Goal: Task Accomplishment & Management: Use online tool/utility

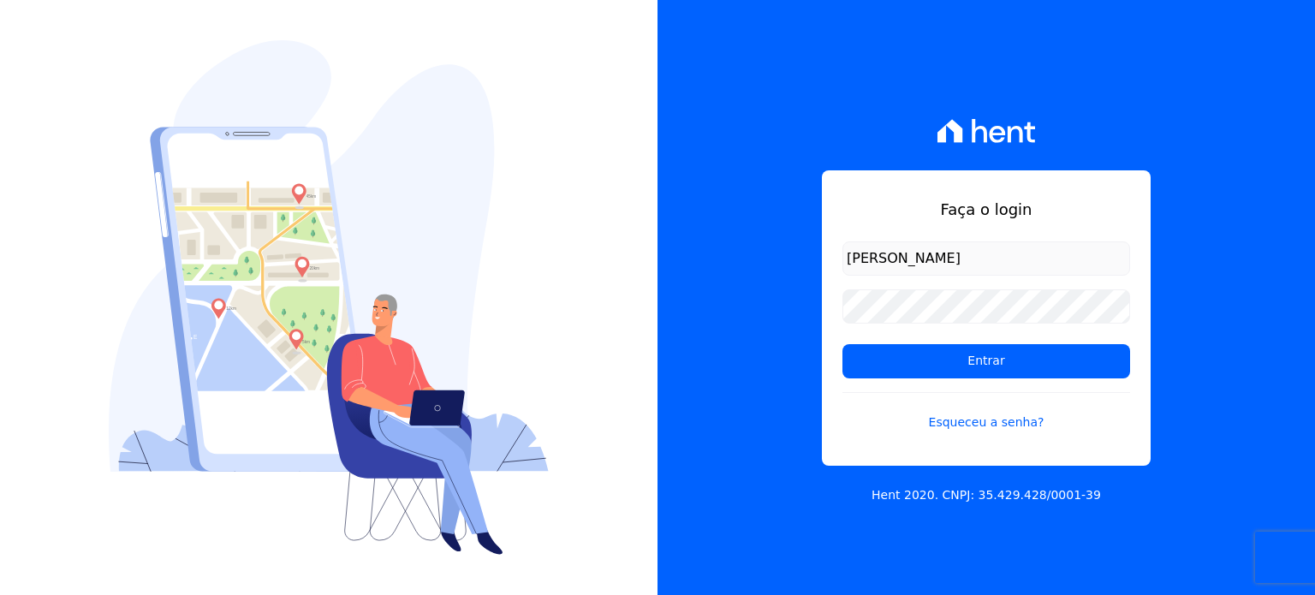
type input "[PERSON_NAME][EMAIL_ADDRESS][DOMAIN_NAME]"
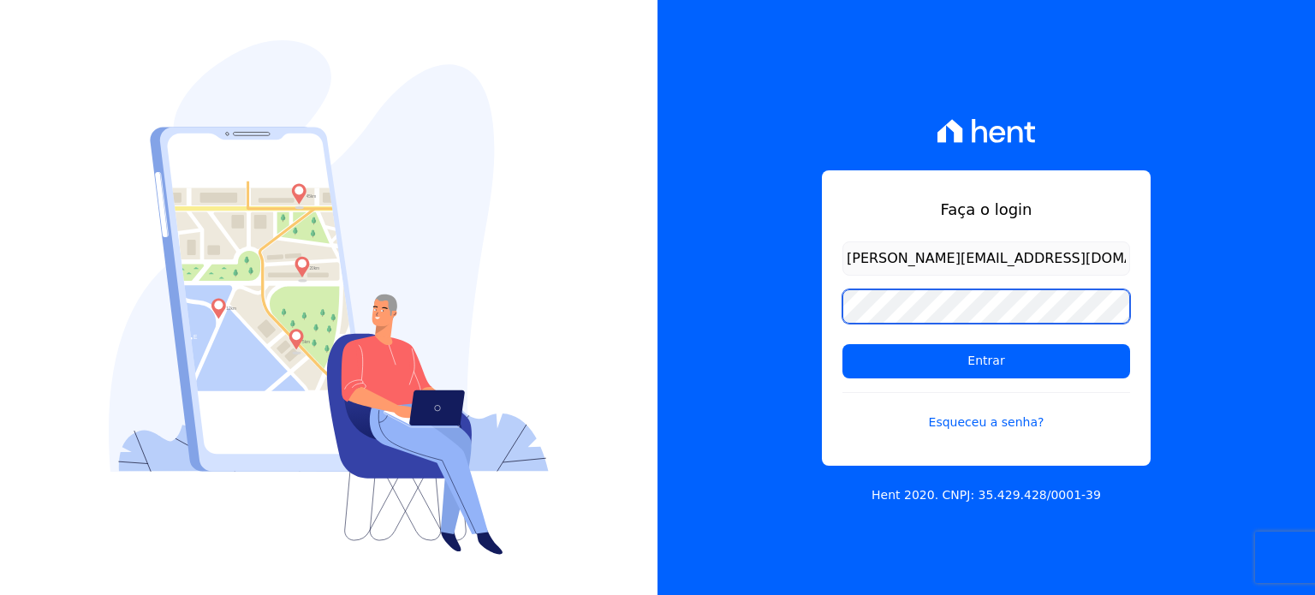
click at [843, 344] on input "Entrar" at bounding box center [987, 361] width 288 height 34
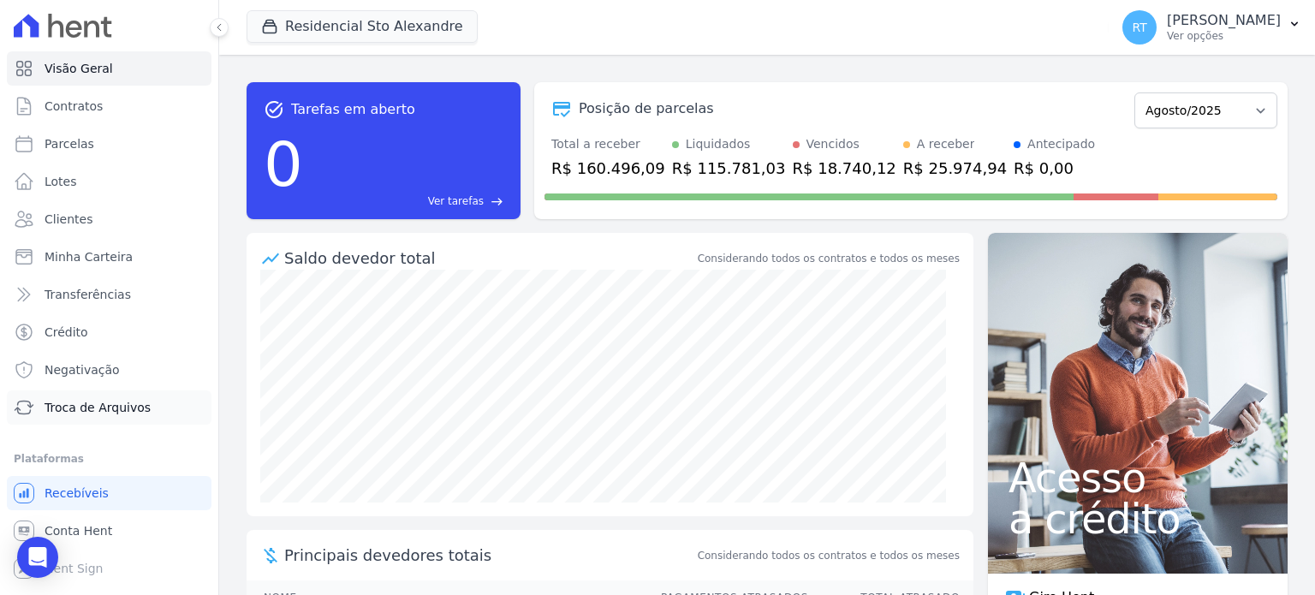
click at [110, 411] on span "Troca de Arquivos" at bounding box center [98, 407] width 106 height 17
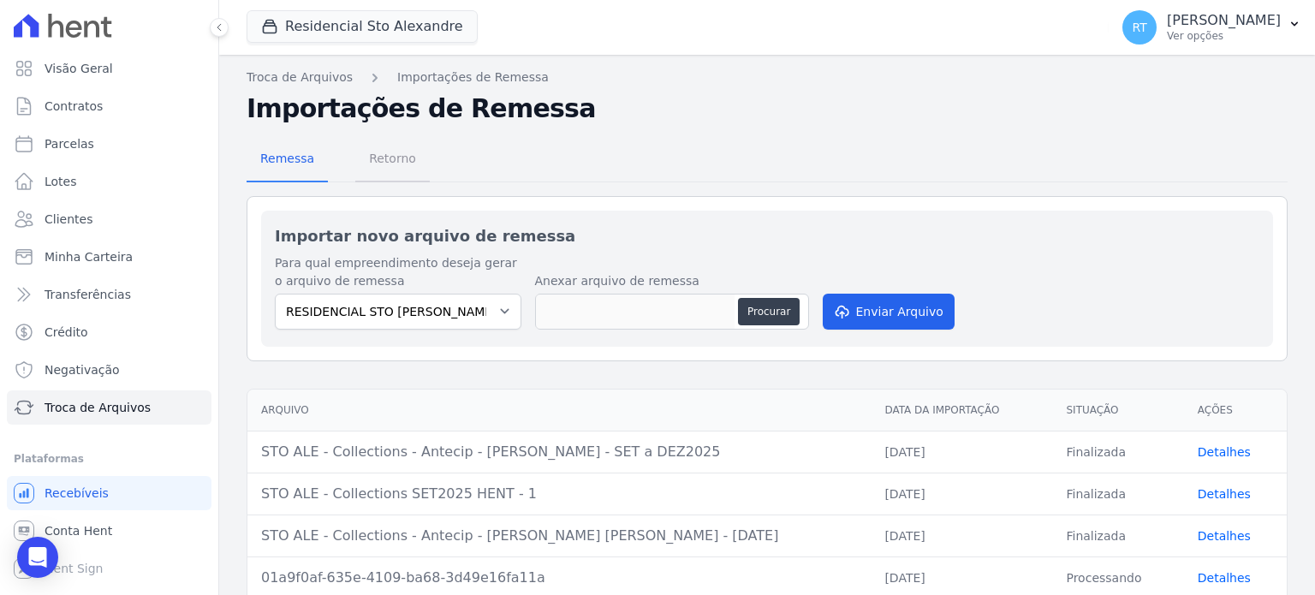
click at [393, 154] on span "Retorno" at bounding box center [393, 158] width 68 height 34
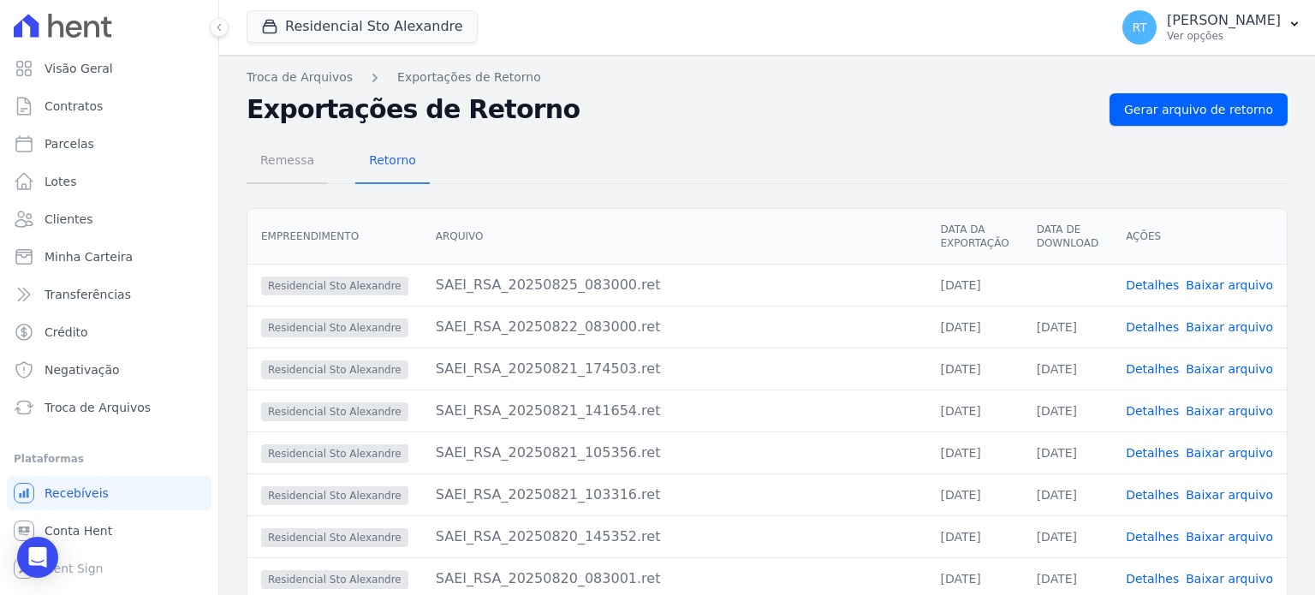
click at [287, 161] on span "Remessa" at bounding box center [287, 160] width 75 height 34
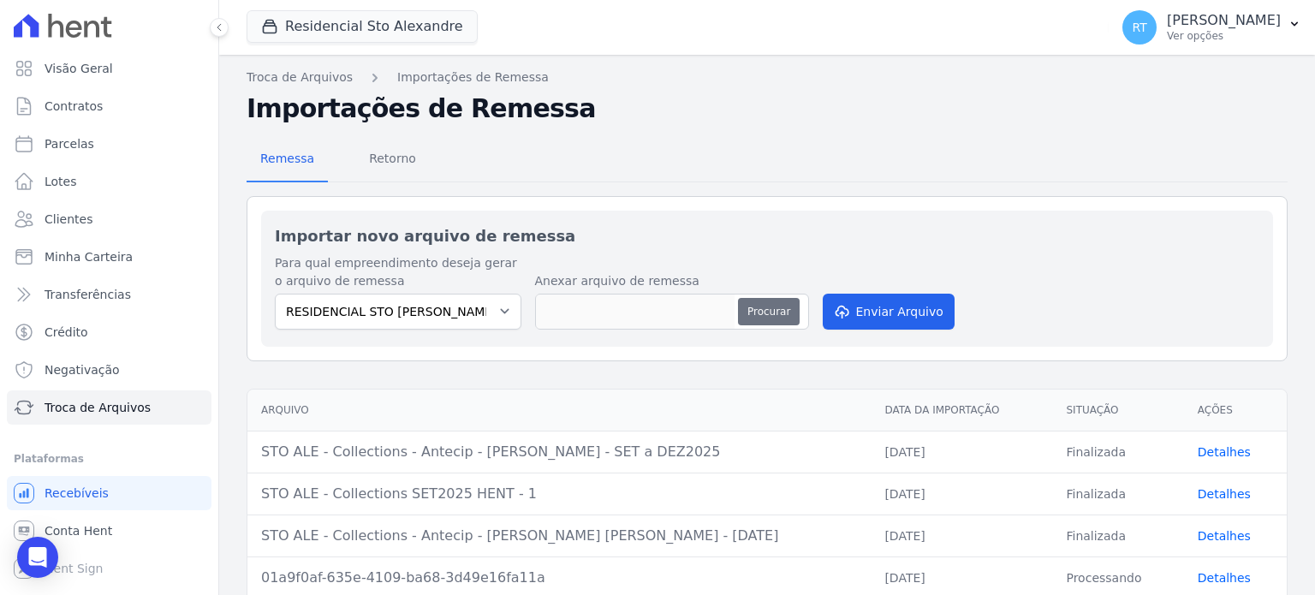
click at [756, 304] on button "Procurar" at bounding box center [769, 311] width 62 height 27
type input "STO ALE - Collections - Antecip - Cristiane Moreira de Jesus"
click at [886, 315] on button "Enviar Arquivo" at bounding box center [889, 312] width 132 height 36
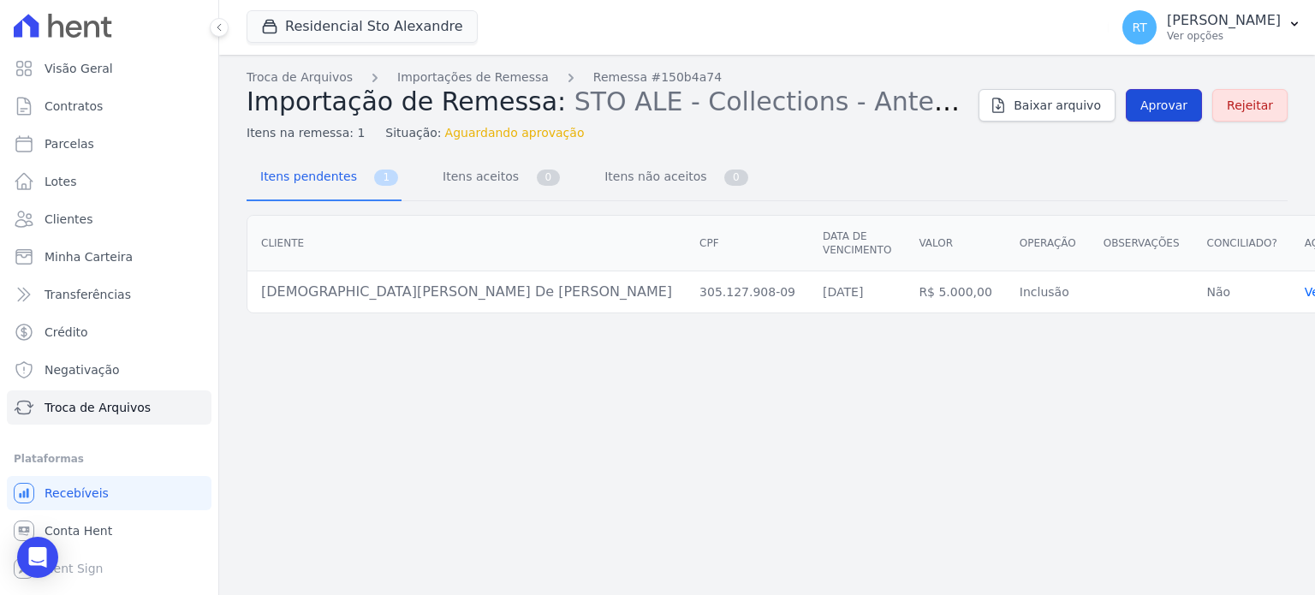
click at [1182, 102] on span "Aprovar" at bounding box center [1164, 105] width 47 height 17
click at [1165, 105] on span "Aprovar" at bounding box center [1164, 105] width 47 height 17
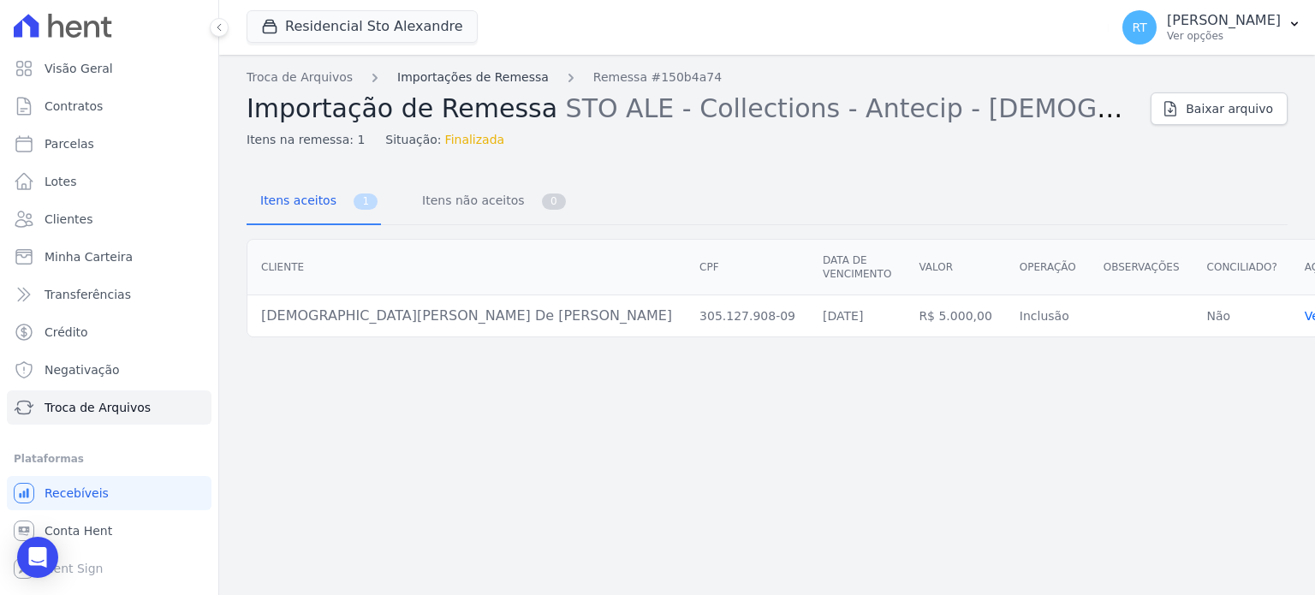
click at [456, 76] on link "Importações de Remessa" at bounding box center [473, 78] width 152 height 18
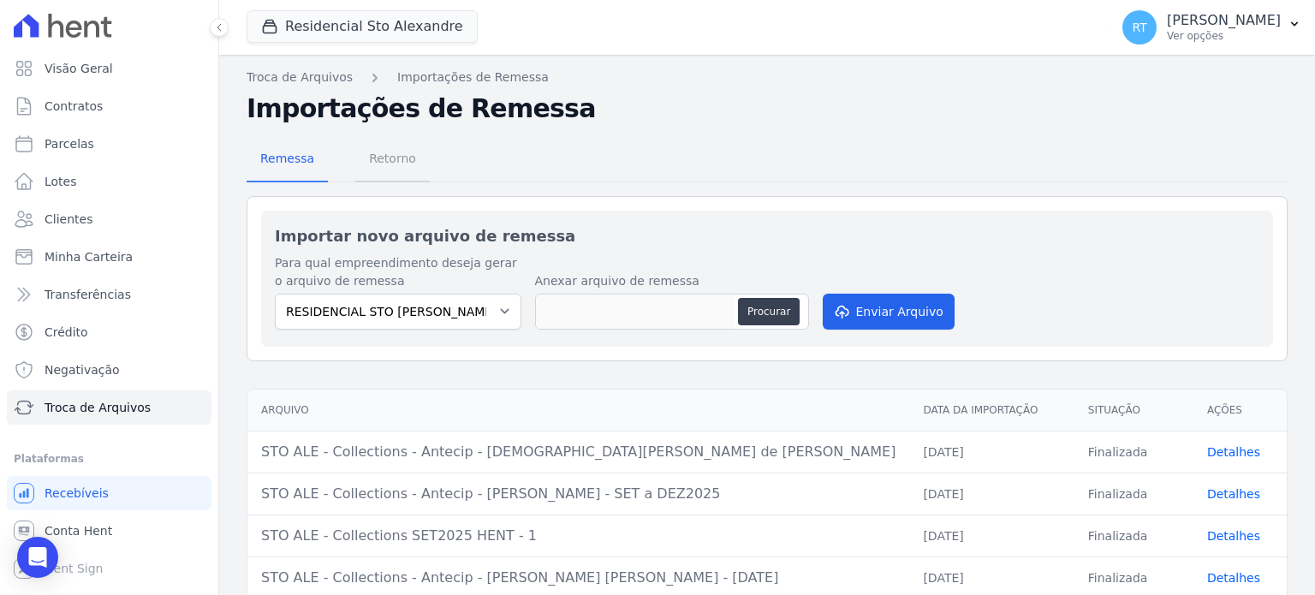
click at [387, 158] on span "Retorno" at bounding box center [393, 158] width 68 height 34
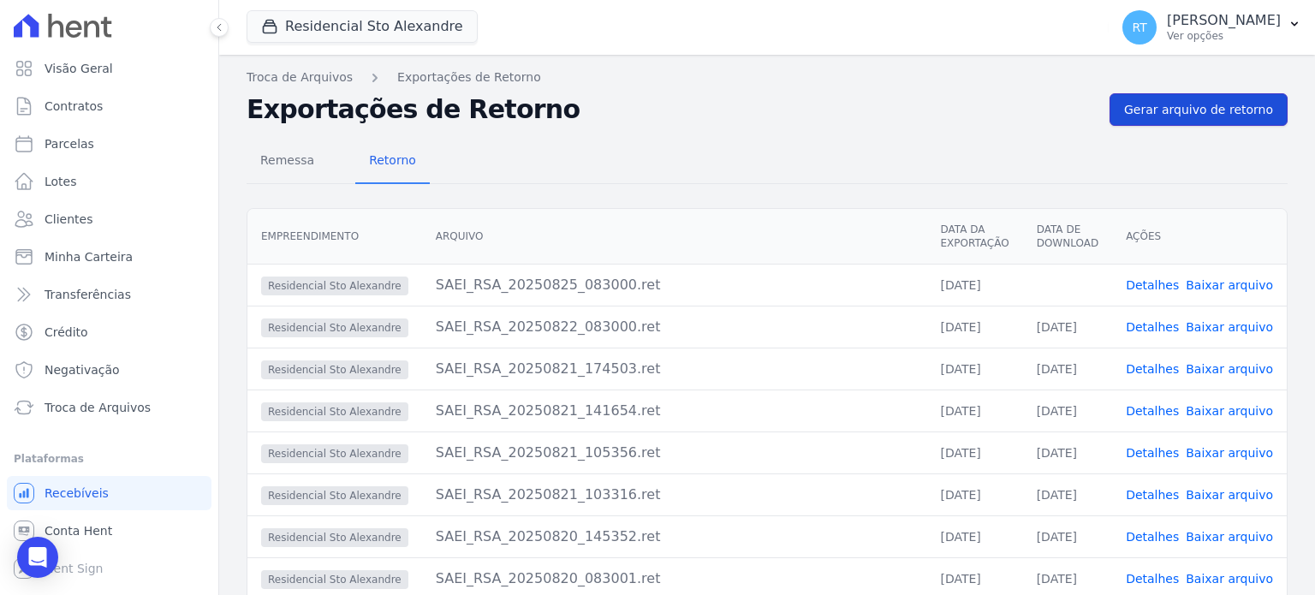
click at [1186, 105] on span "Gerar arquivo de retorno" at bounding box center [1198, 109] width 149 height 17
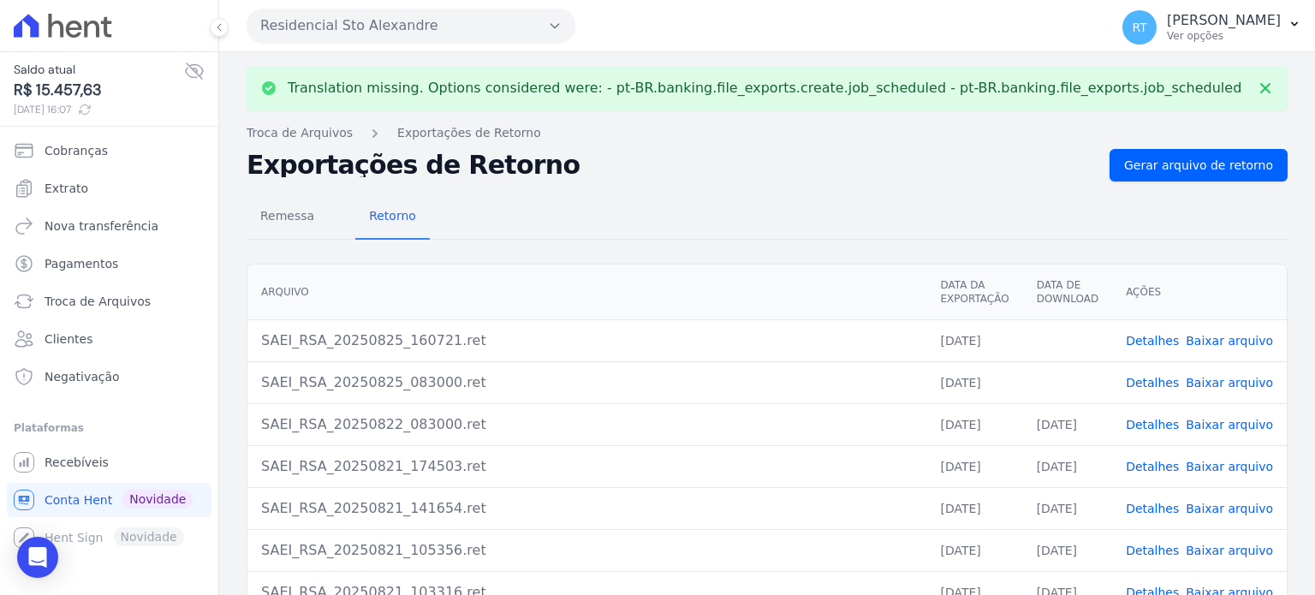
click at [1157, 339] on link "Detalhes" at bounding box center [1152, 341] width 53 height 14
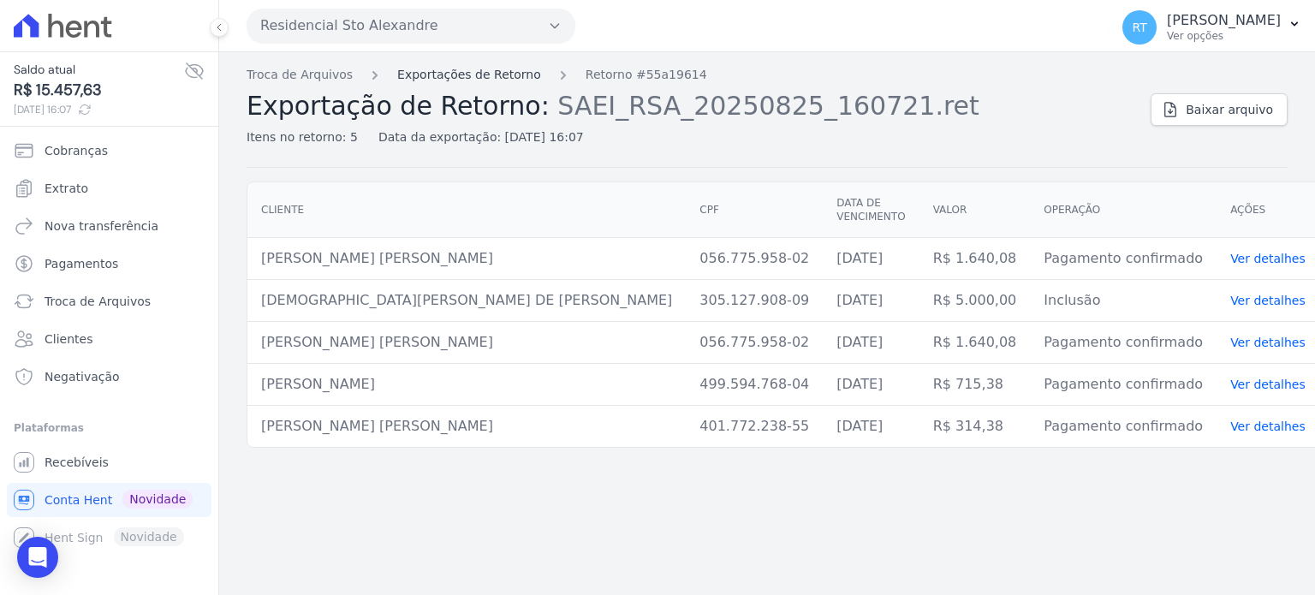
click at [456, 75] on link "Exportações de Retorno" at bounding box center [469, 75] width 144 height 18
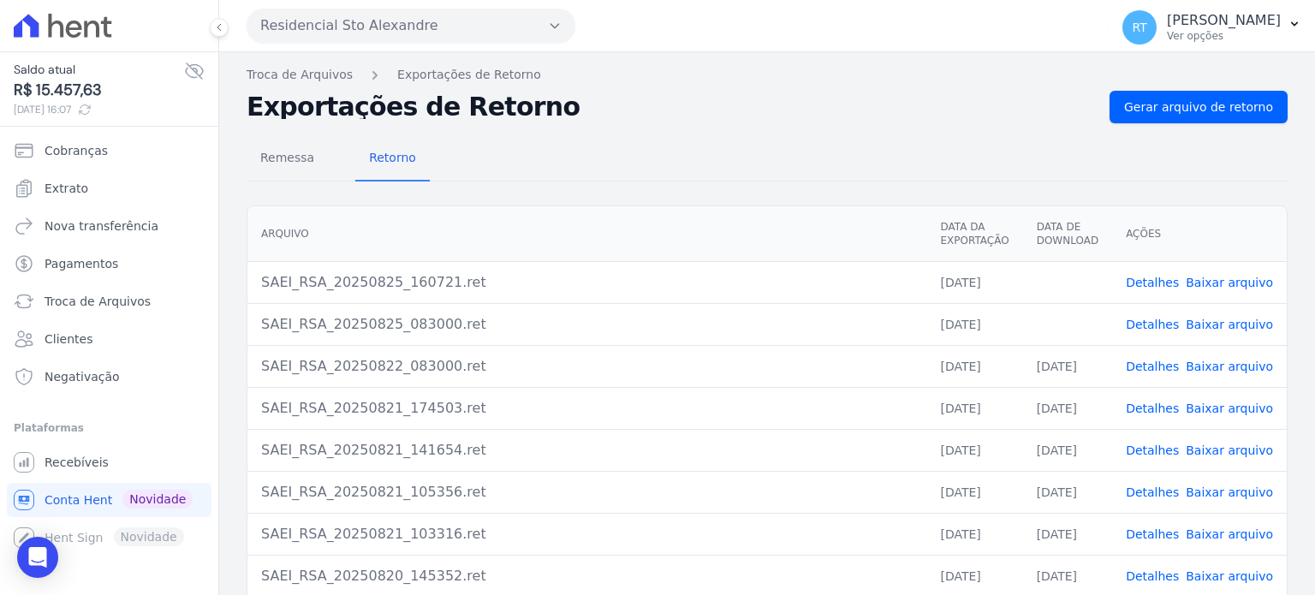
click at [1154, 323] on link "Detalhes" at bounding box center [1152, 325] width 53 height 14
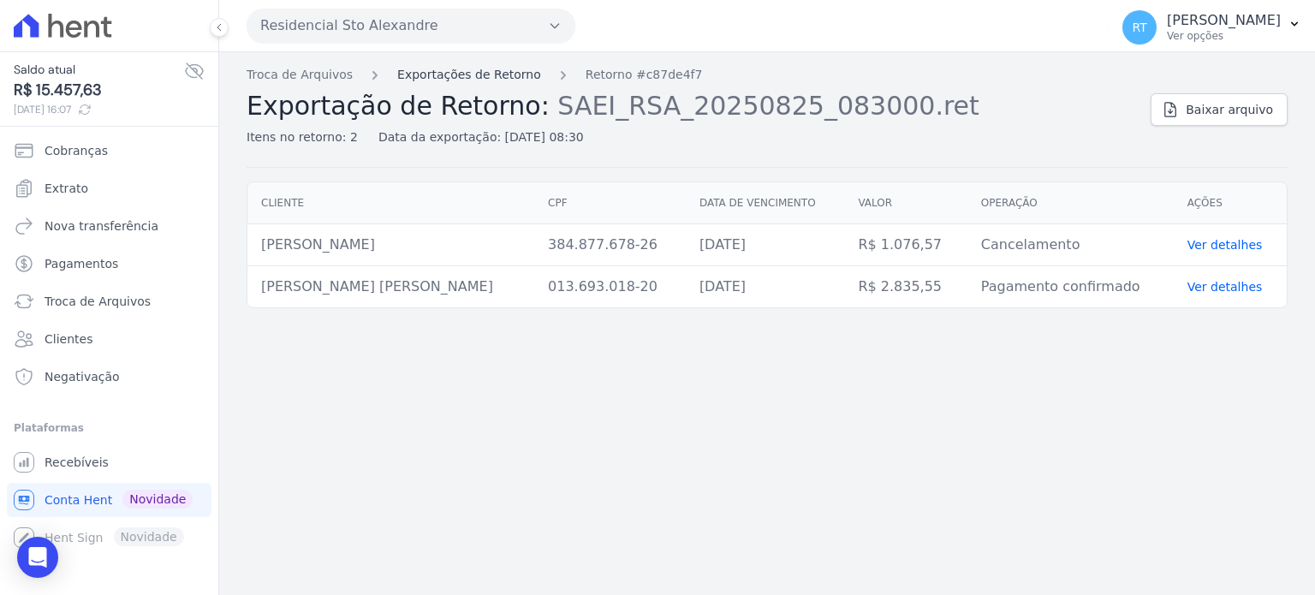
click at [480, 77] on link "Exportações de Retorno" at bounding box center [469, 75] width 144 height 18
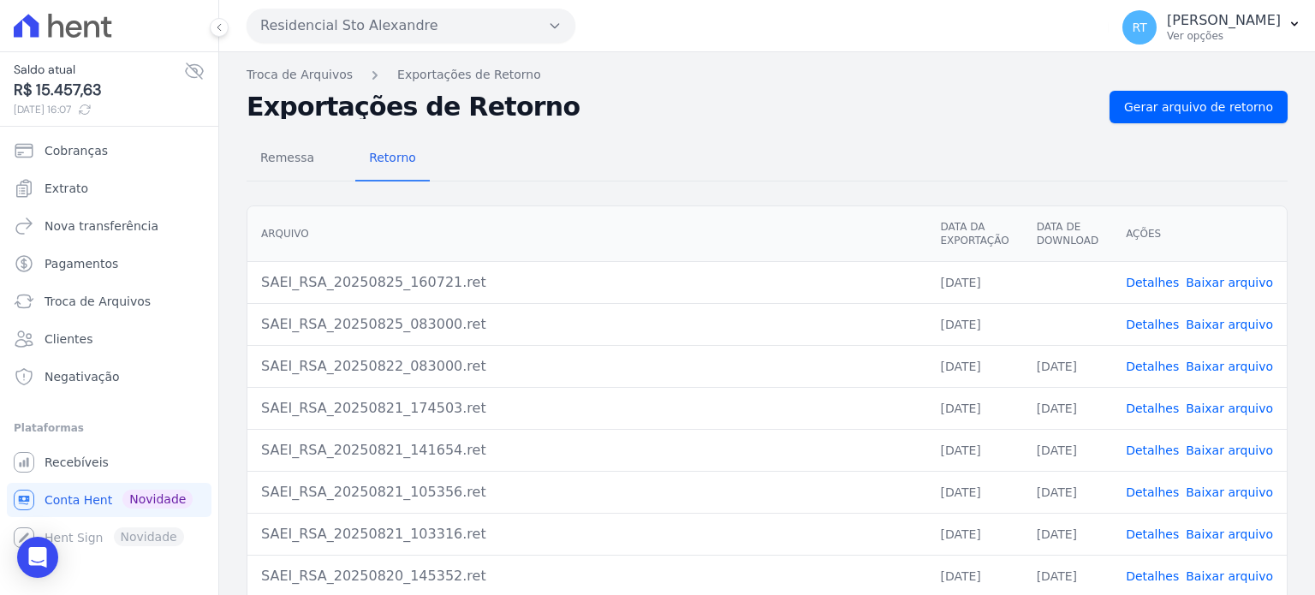
click at [1222, 319] on link "Baixar arquivo" at bounding box center [1229, 325] width 87 height 14
click at [1281, 235] on div "Arquivo Data da Exportação Data de Download Ações SAEI_RSA_20250825_160721.ret …" at bounding box center [767, 444] width 1096 height 490
click at [1234, 279] on link "Baixar arquivo" at bounding box center [1229, 283] width 87 height 14
click at [913, 128] on div "Remessa Retorno [GEOGRAPHIC_DATA] Data da Exportação Data de Download Ações SAE…" at bounding box center [767, 432] width 1041 height 619
click at [1164, 278] on link "Detalhes" at bounding box center [1152, 283] width 53 height 14
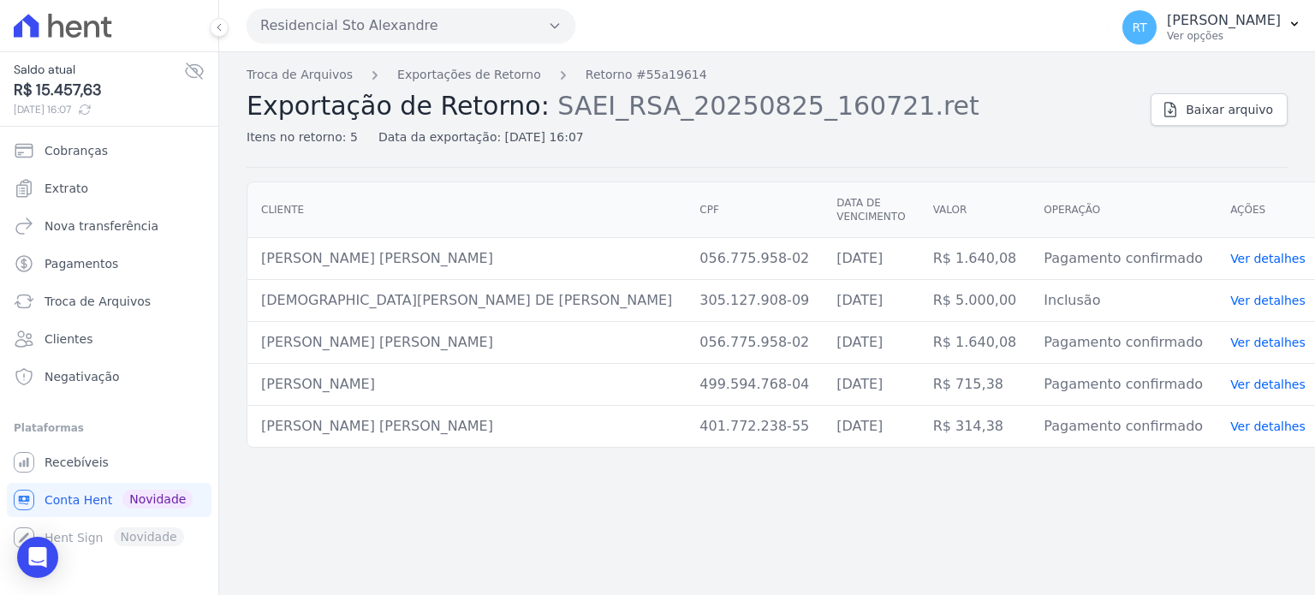
drag, startPoint x: 655, startPoint y: 295, endPoint x: 564, endPoint y: 299, distance: 91.7
click at [686, 299] on td "305.127.908-09" at bounding box center [754, 301] width 137 height 42
copy td "305.127.908-09"
click at [1005, 108] on h2 "Exportação de Retorno: SAEI_RSA_20250825_160721.ret" at bounding box center [692, 106] width 891 height 31
click at [102, 302] on span "Troca de Arquivos" at bounding box center [98, 301] width 106 height 17
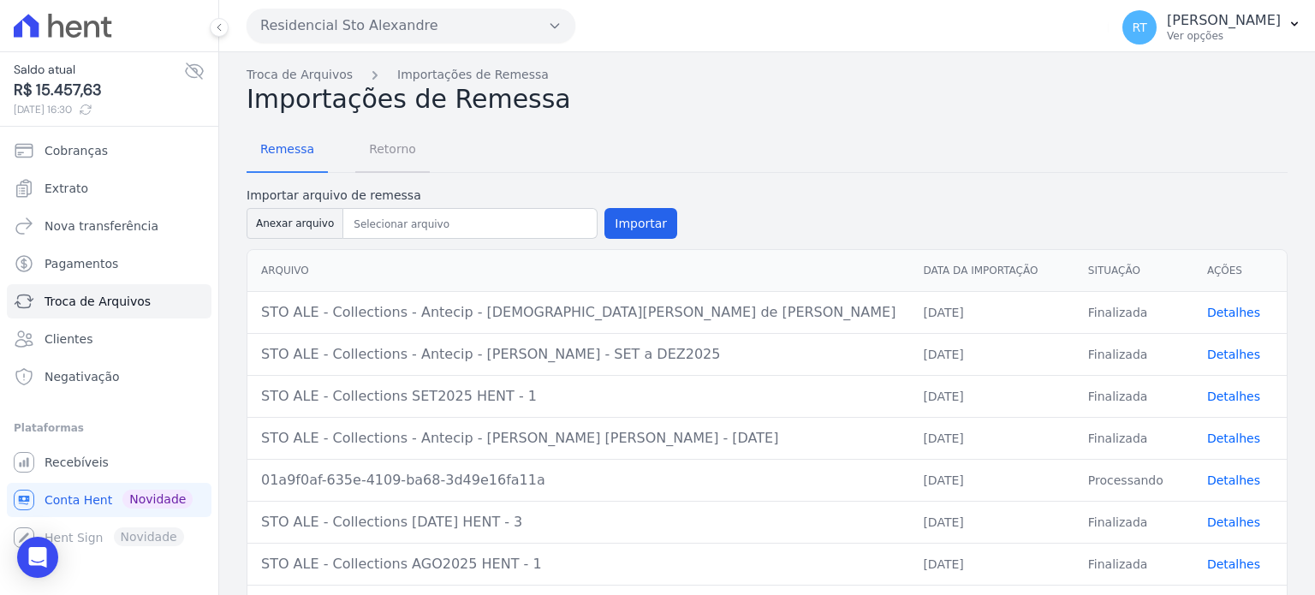
click at [380, 149] on span "Retorno" at bounding box center [393, 149] width 68 height 34
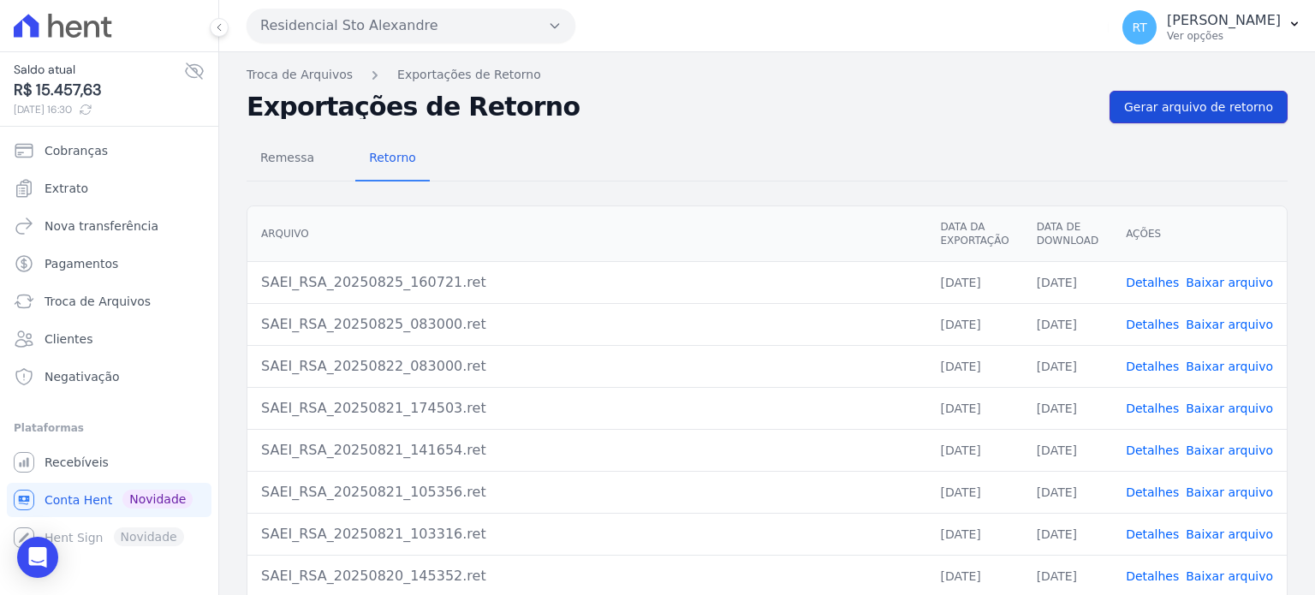
click at [1215, 105] on span "Gerar arquivo de retorno" at bounding box center [1198, 106] width 149 height 17
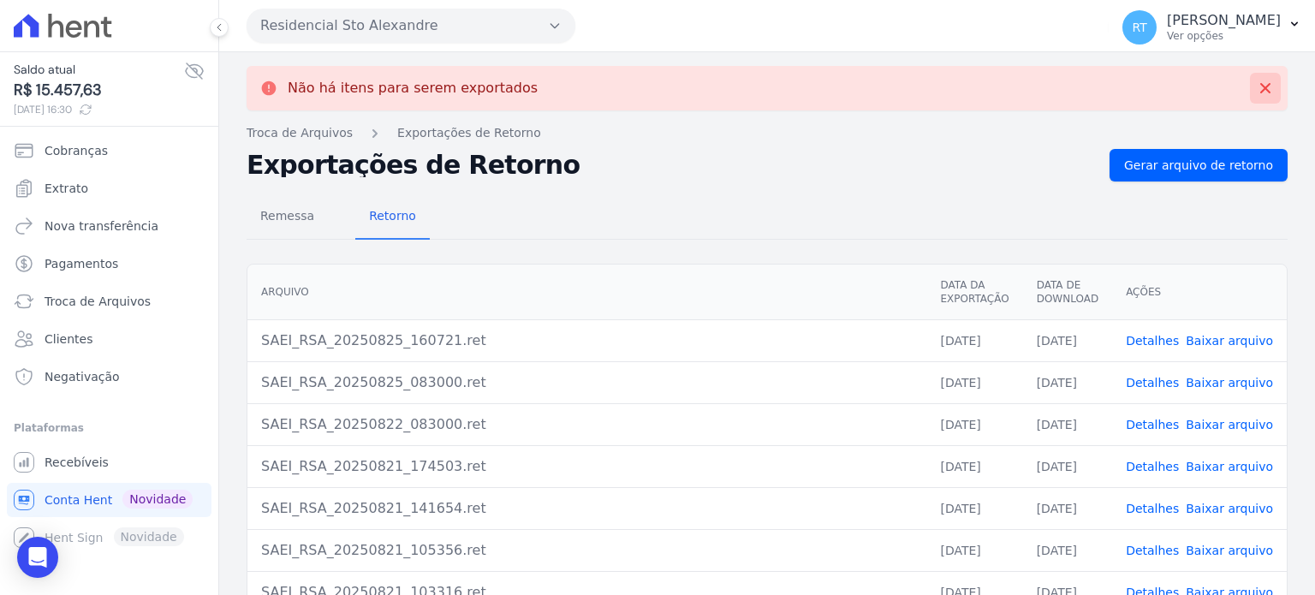
click at [1257, 86] on icon at bounding box center [1265, 88] width 17 height 17
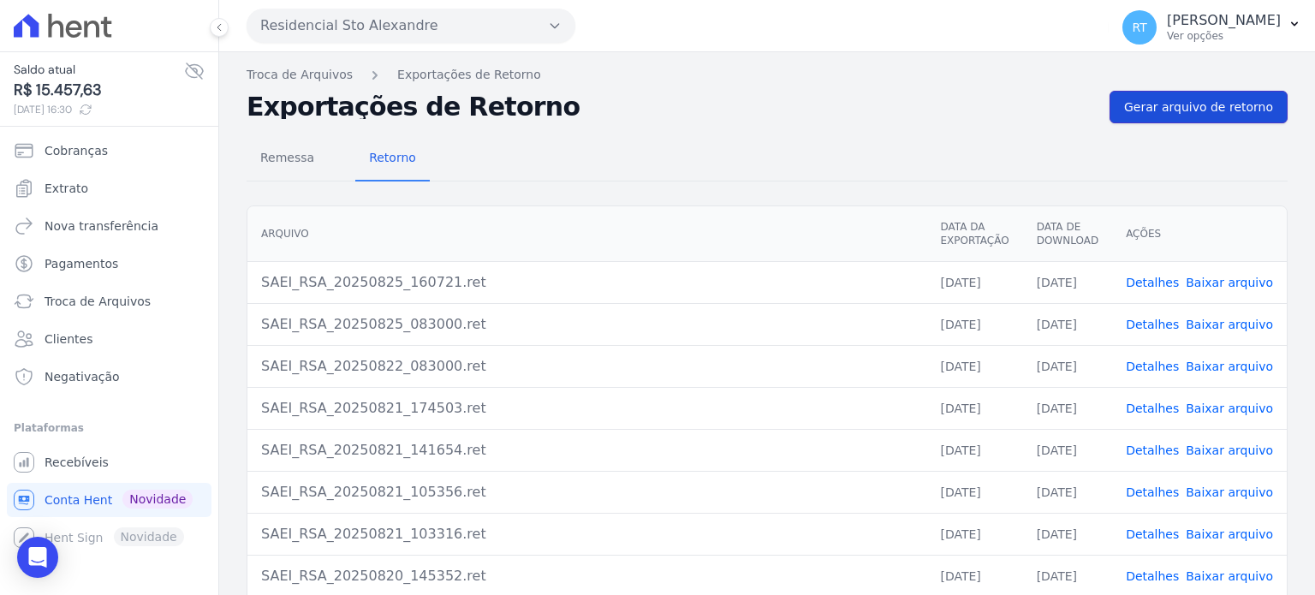
click at [1215, 102] on span "Gerar arquivo de retorno" at bounding box center [1198, 106] width 149 height 17
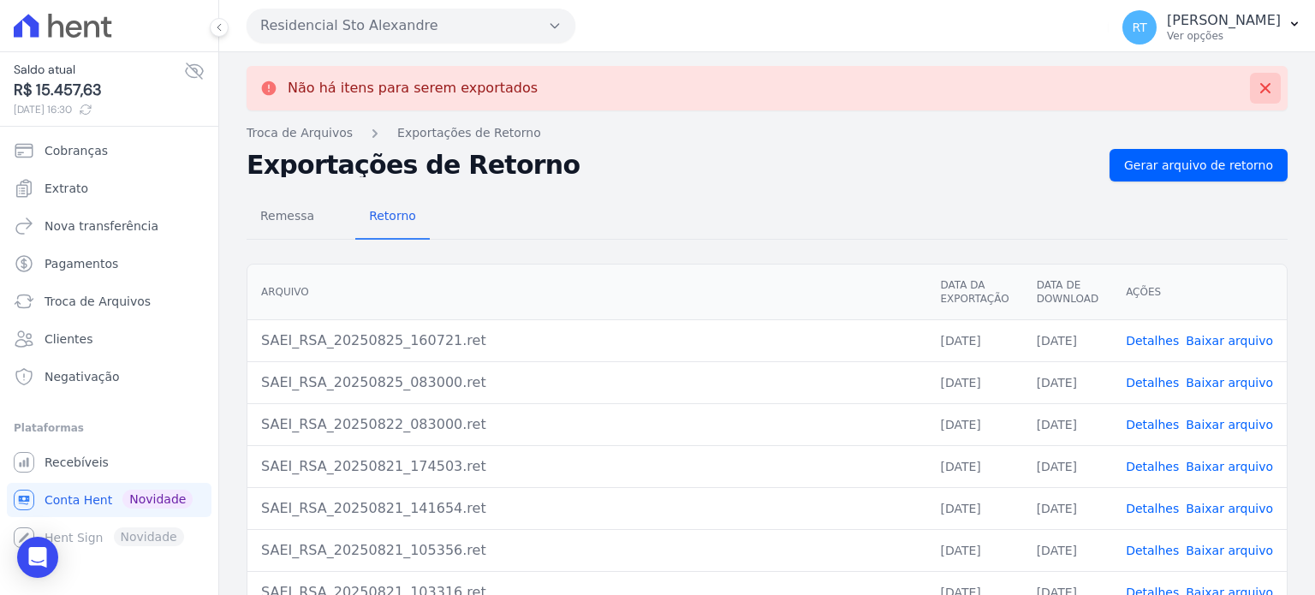
click at [1257, 90] on icon at bounding box center [1265, 88] width 17 height 17
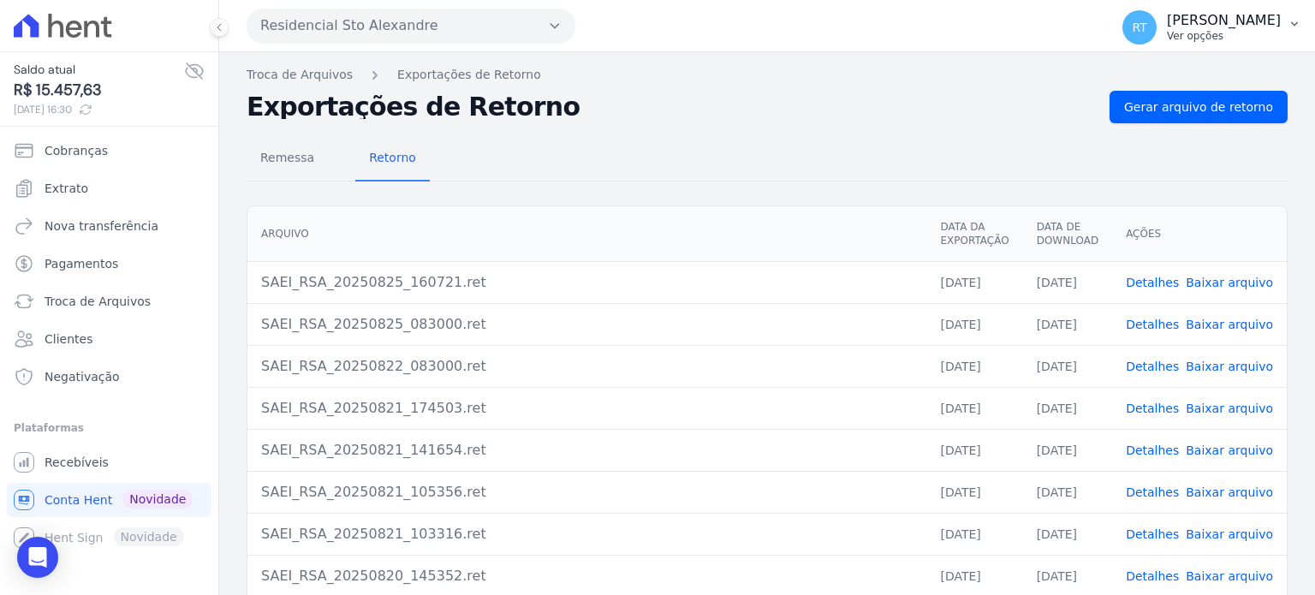
click at [1213, 31] on p "Ver opções" at bounding box center [1224, 36] width 114 height 14
click at [1124, 75] on link "Logout" at bounding box center [1205, 73] width 219 height 31
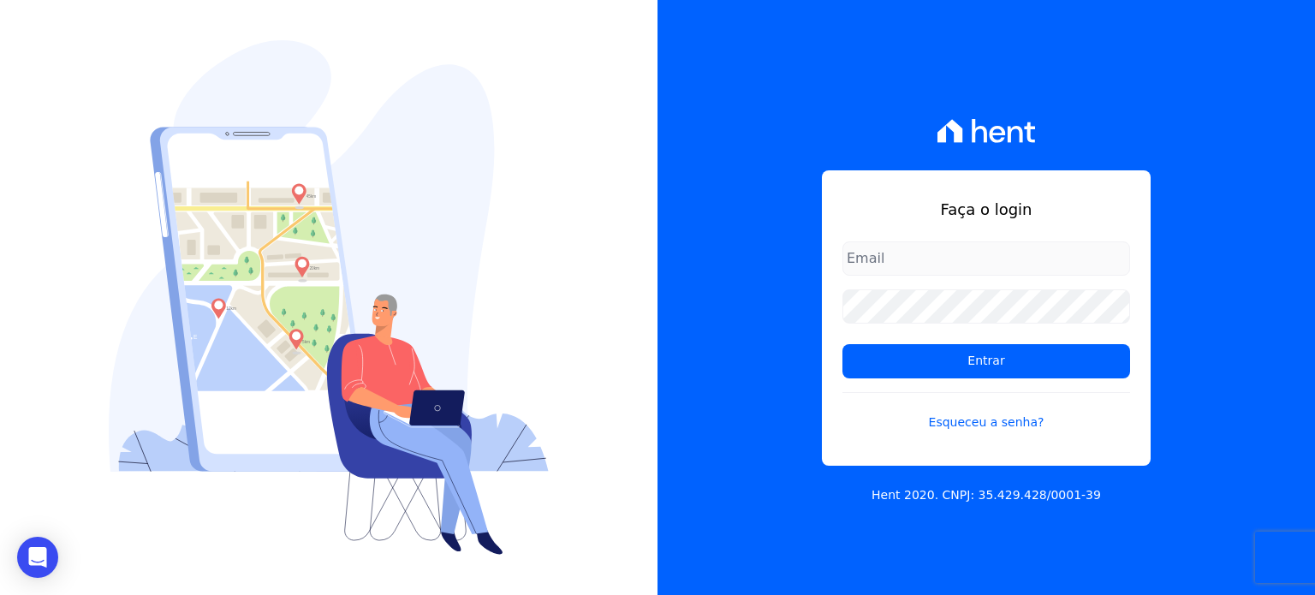
click at [785, 95] on div "Faça o login Entrar Esqueceu a senha? Hent 2020. CNPJ: 35.429.428/0001-39" at bounding box center [987, 297] width 658 height 595
